Goal: Task Accomplishment & Management: Manage account settings

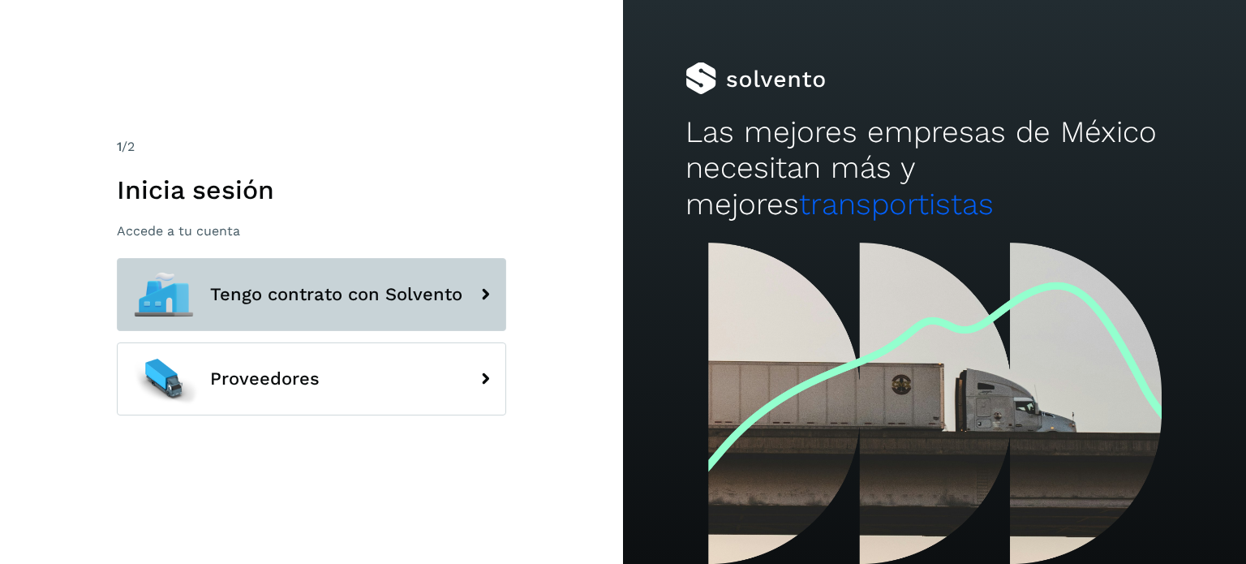
click at [347, 288] on span "Tengo contrato con Solvento" at bounding box center [336, 294] width 252 height 19
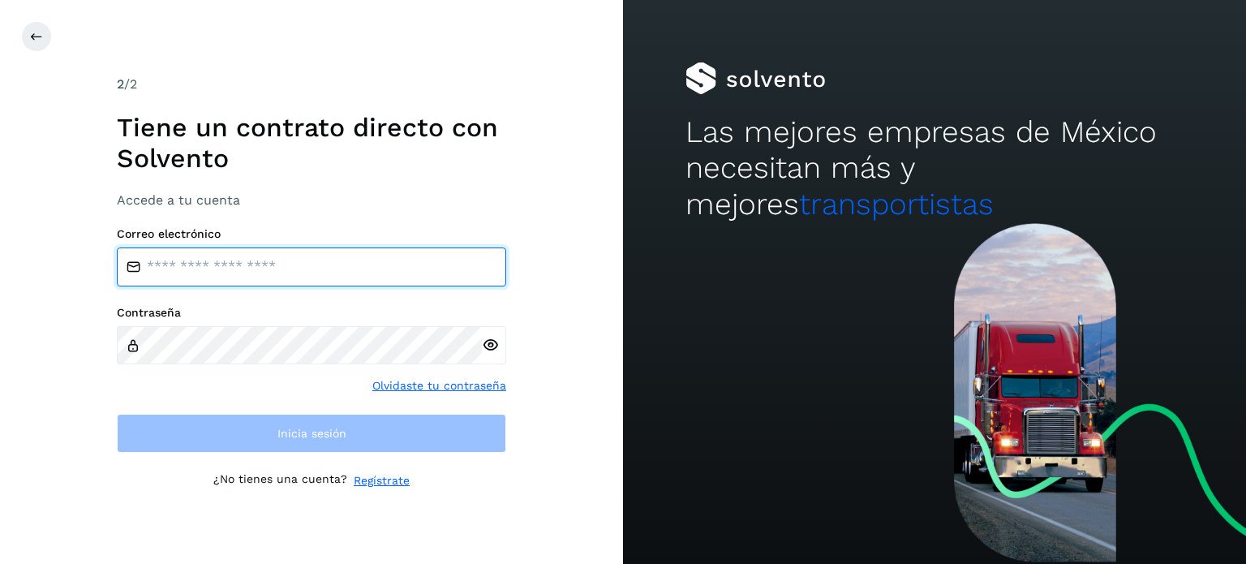
click at [272, 273] on input "email" at bounding box center [311, 266] width 389 height 39
type input "**********"
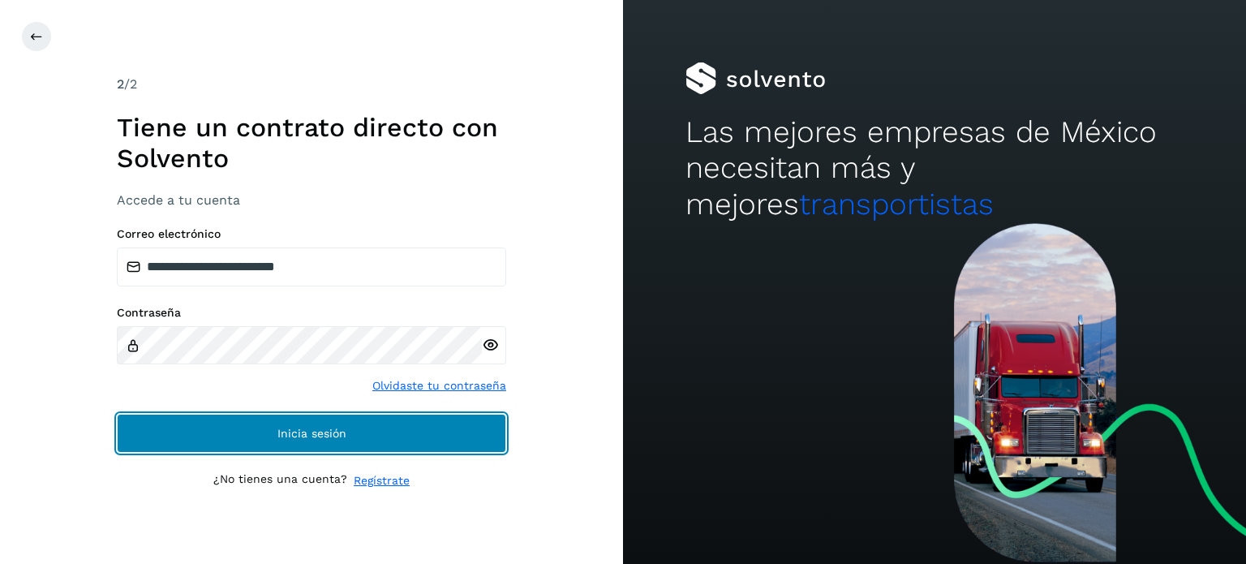
click at [335, 434] on span "Inicia sesión" at bounding box center [312, 433] width 69 height 11
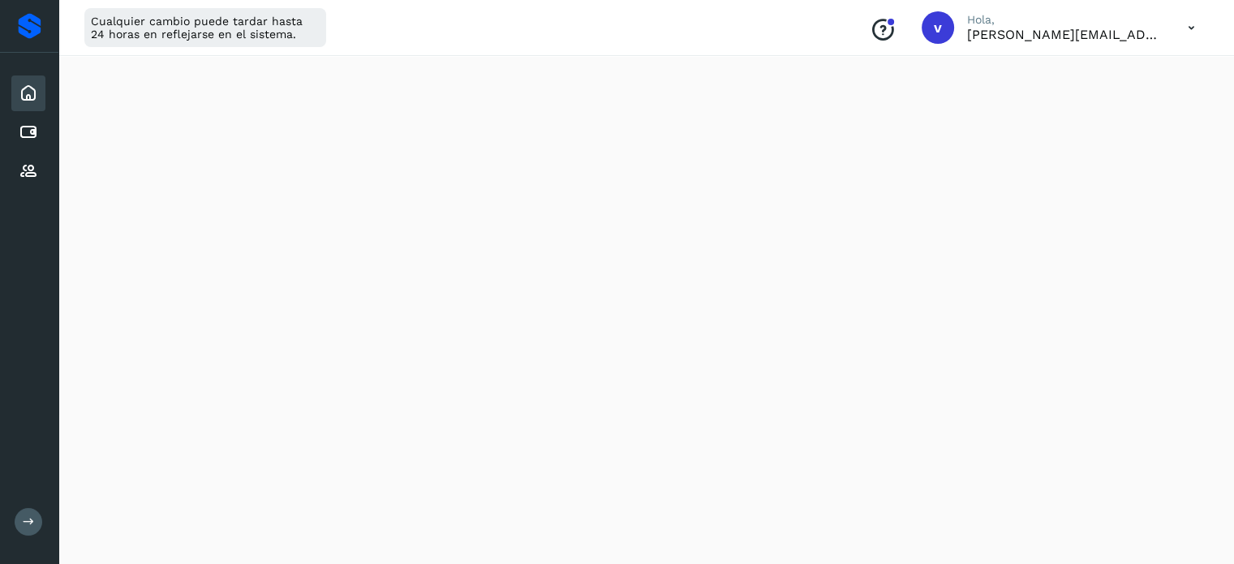
scroll to position [919, 0]
click at [33, 135] on icon at bounding box center [28, 132] width 19 height 19
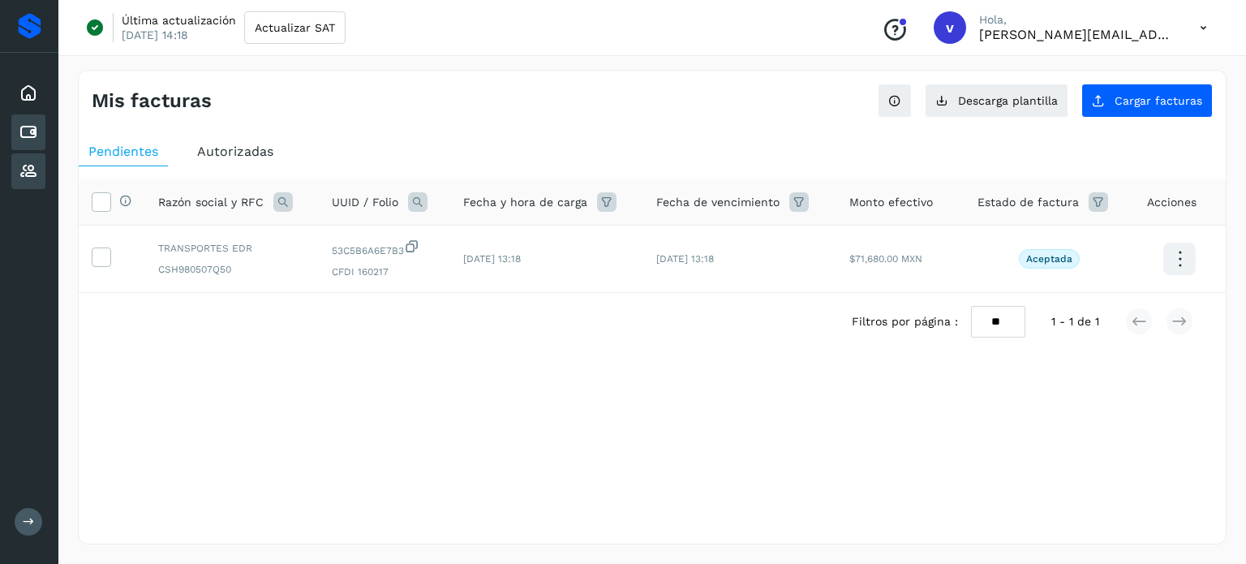
click at [41, 165] on div "Proveedores" at bounding box center [28, 171] width 34 height 36
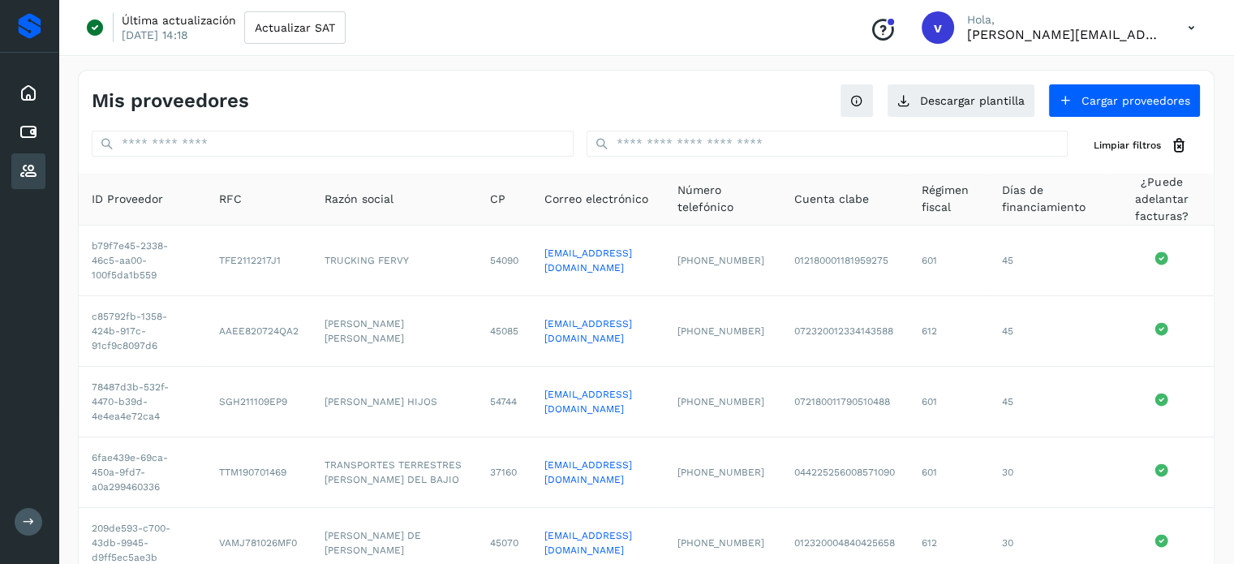
click at [1112, 38] on p "[PERSON_NAME][EMAIL_ADDRESS][PERSON_NAME][DOMAIN_NAME]" at bounding box center [1064, 34] width 195 height 15
click at [1190, 31] on icon at bounding box center [1191, 27] width 33 height 33
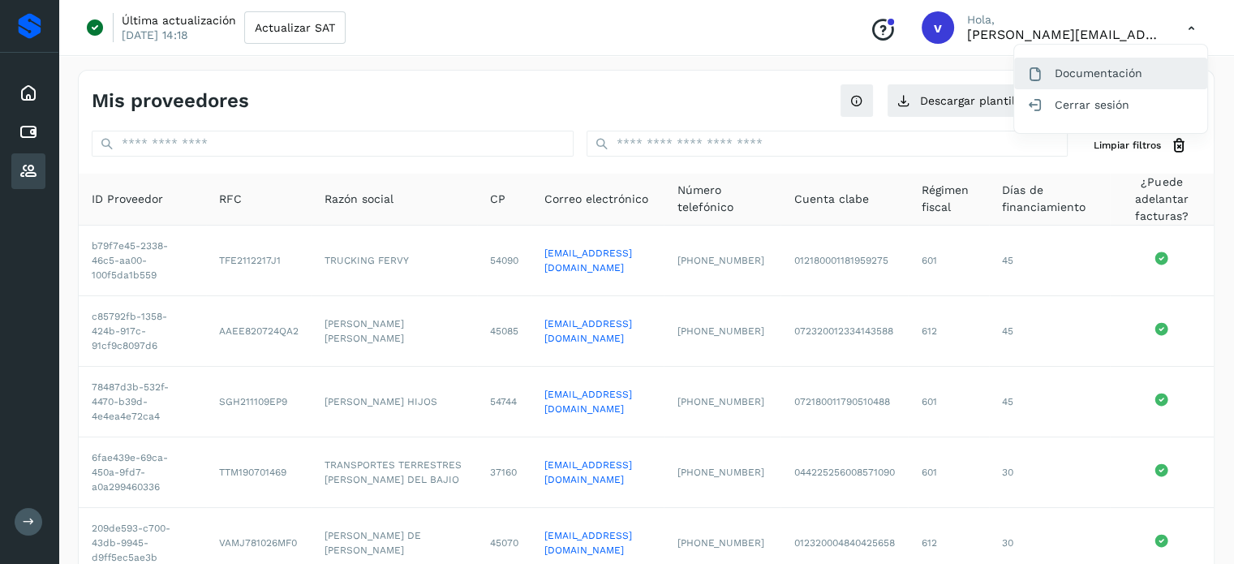
click at [1043, 75] on div "Documentación" at bounding box center [1110, 73] width 193 height 31
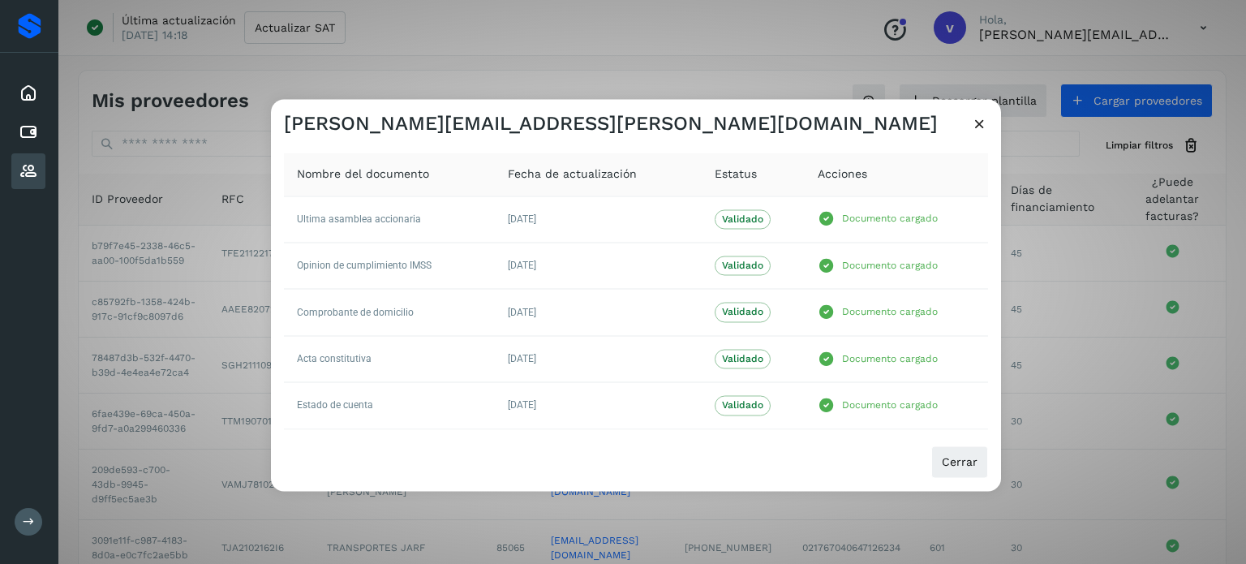
click at [717, 59] on div "[PERSON_NAME][EMAIL_ADDRESS][PERSON_NAME][DOMAIN_NAME] Nombre del documento Fec…" at bounding box center [623, 282] width 1246 height 564
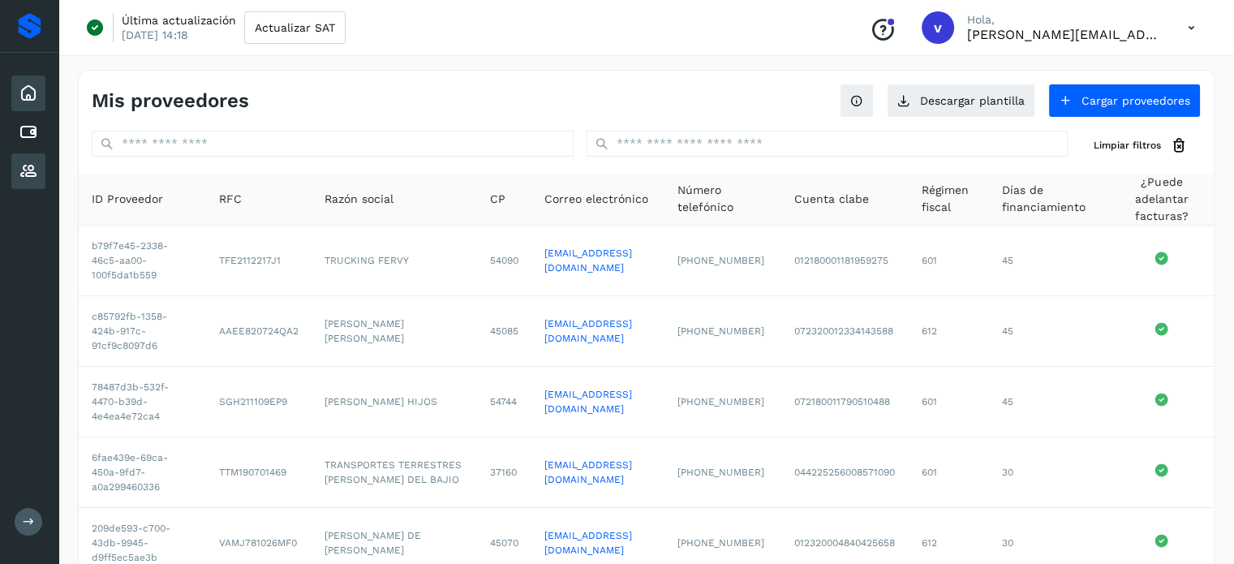
click at [26, 97] on icon at bounding box center [28, 93] width 19 height 19
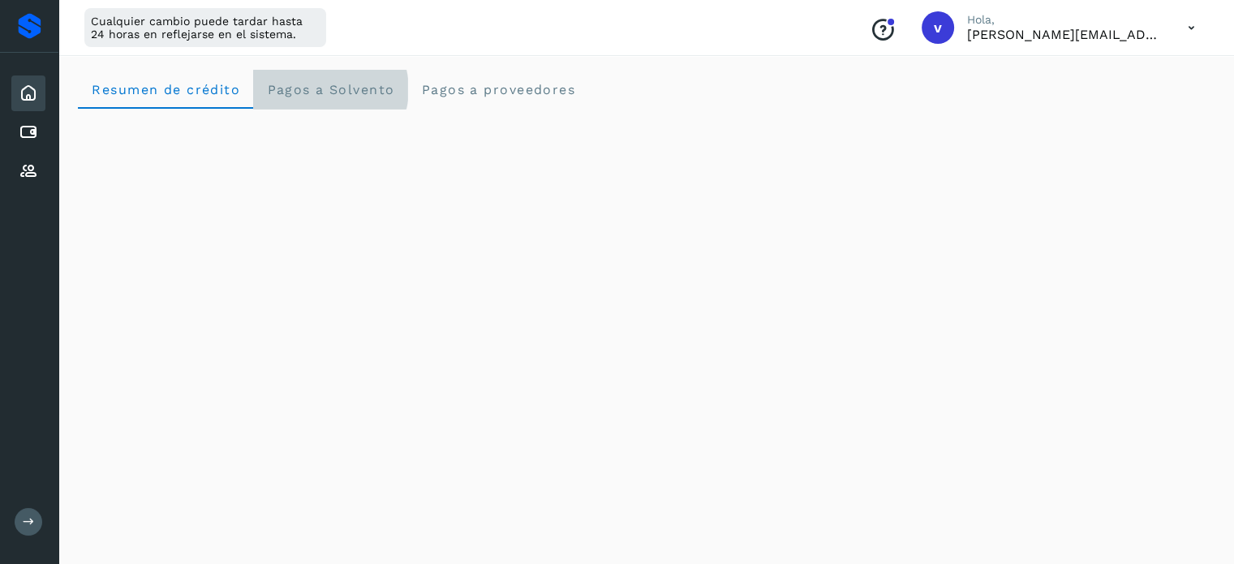
click at [349, 93] on span "Pagos a Solvento" at bounding box center [330, 89] width 128 height 15
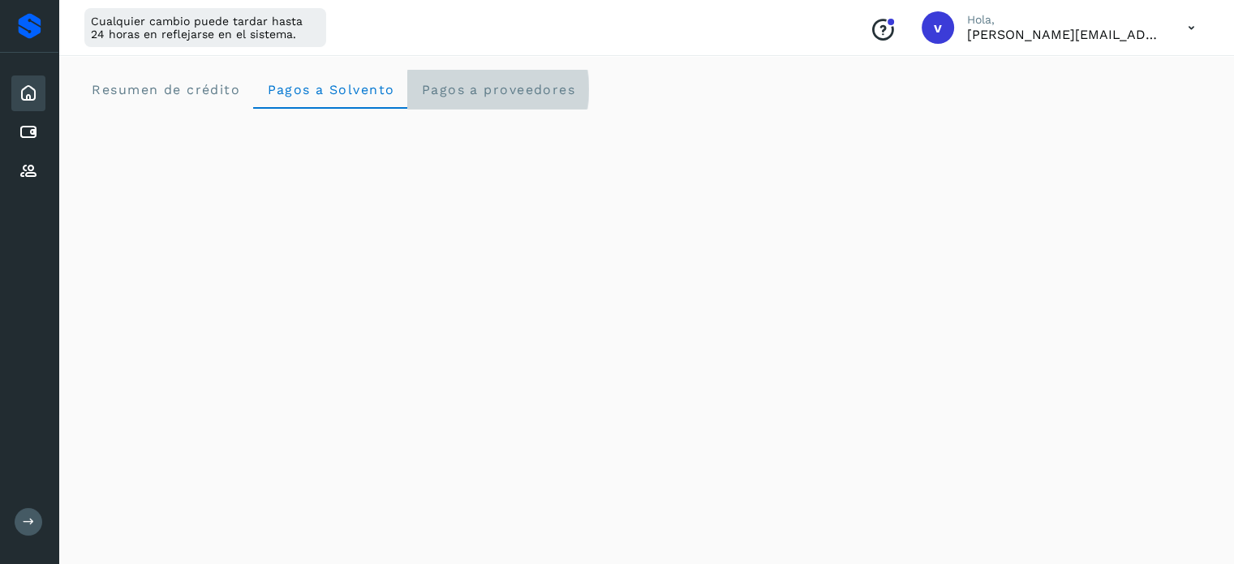
click at [549, 82] on span "Pagos a proveedores" at bounding box center [497, 89] width 155 height 15
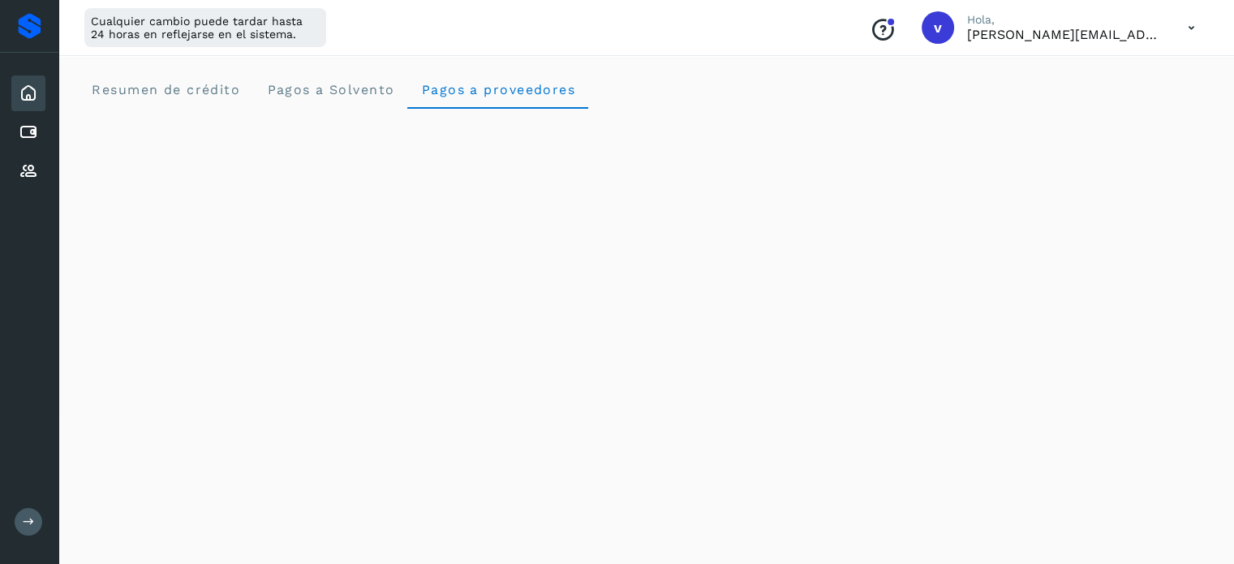
click at [1189, 28] on icon at bounding box center [1191, 27] width 33 height 33
click at [1106, 108] on div "Cerrar sesión" at bounding box center [1110, 104] width 193 height 31
